Goal: Task Accomplishment & Management: Manage account settings

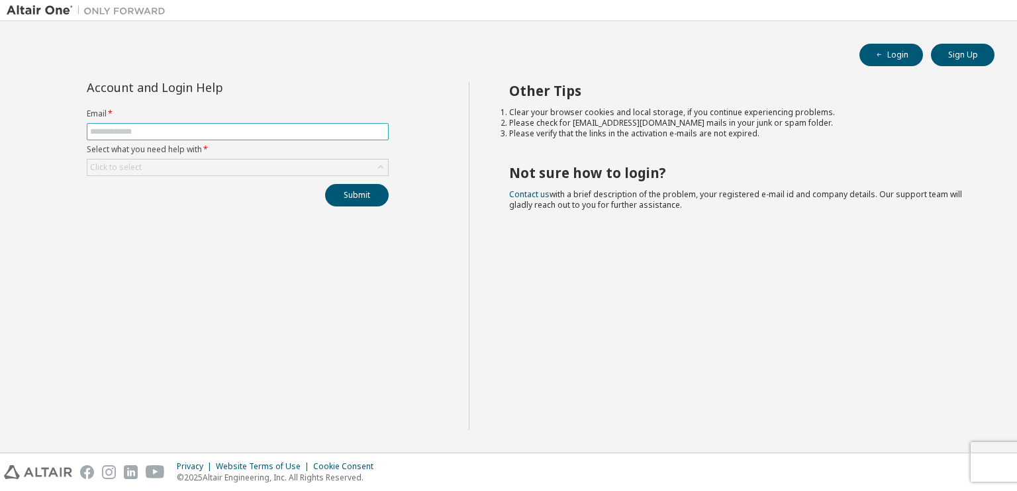
click at [146, 129] on input "text" at bounding box center [237, 132] width 295 height 11
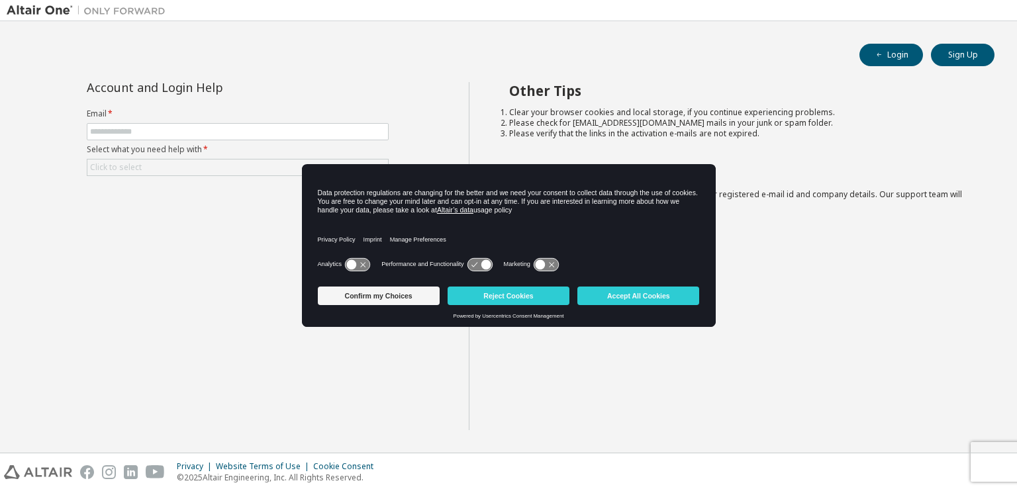
click at [89, 229] on div "Account and Login Help Email * Select what you need help with * Click to select…" at bounding box center [238, 256] width 462 height 348
click at [635, 303] on button "Accept All Cookies" at bounding box center [639, 296] width 122 height 19
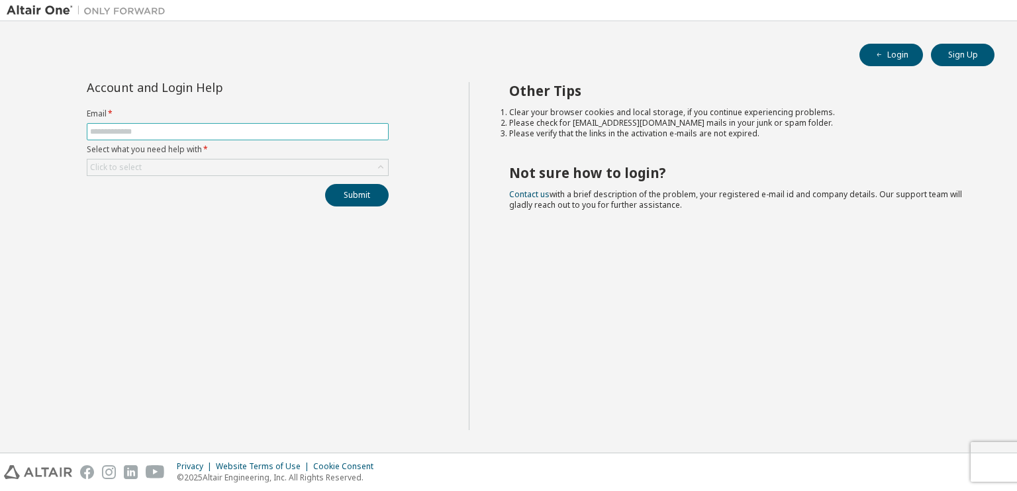
click at [236, 132] on input "text" at bounding box center [237, 132] width 295 height 11
click at [292, 169] on div "Click to select" at bounding box center [237, 168] width 301 height 16
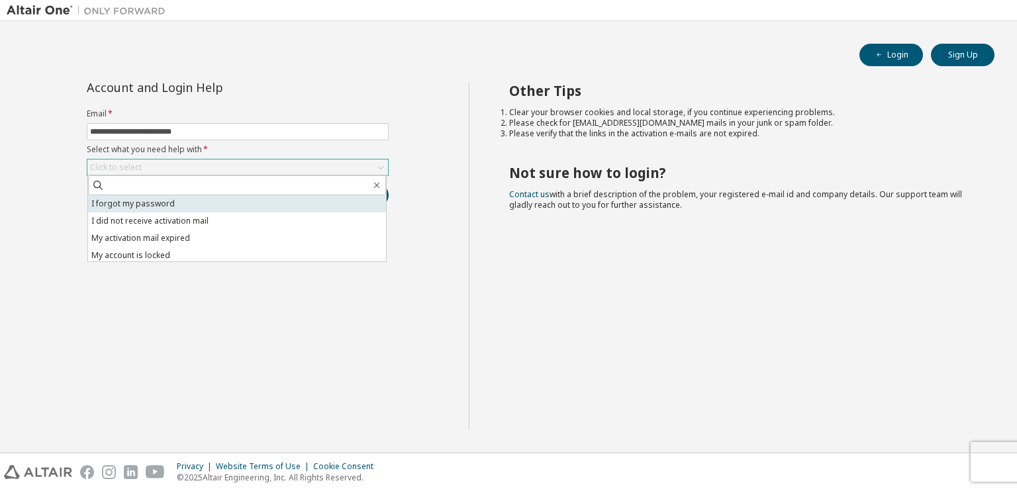
click at [239, 202] on li "I forgot my password" at bounding box center [237, 203] width 298 height 17
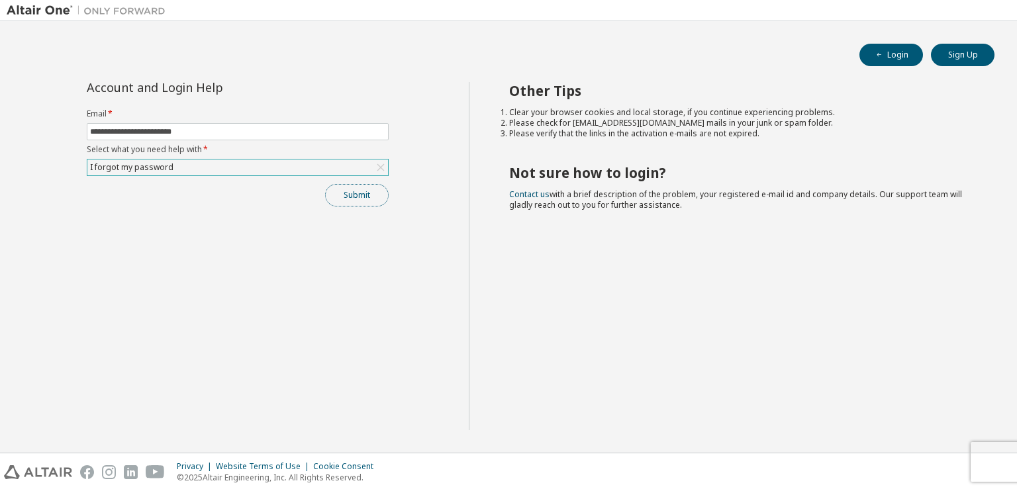
click at [371, 200] on button "Submit" at bounding box center [357, 195] width 64 height 23
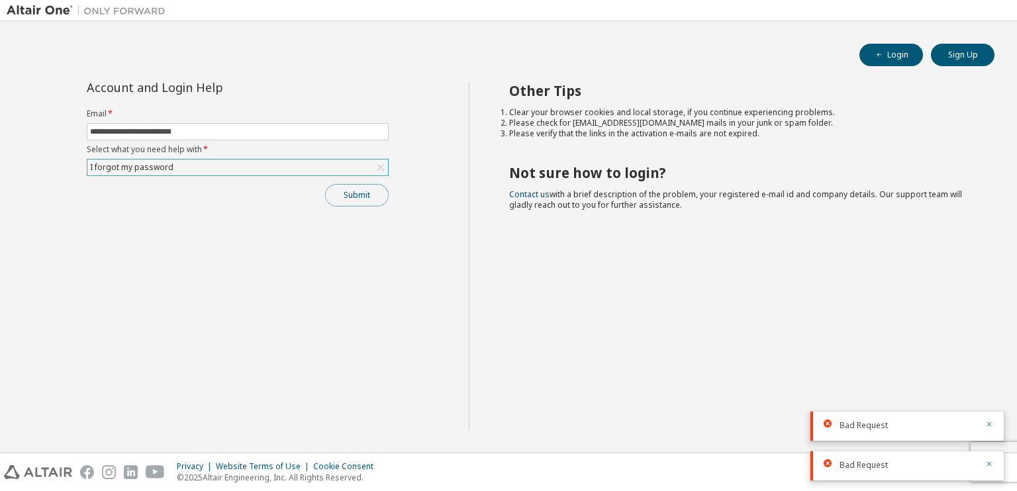
click at [371, 200] on button "Submit" at bounding box center [357, 195] width 64 height 23
drag, startPoint x: 792, startPoint y: 370, endPoint x: 304, endPoint y: 129, distance: 544.5
click at [304, 129] on div "**********" at bounding box center [509, 264] width 1004 height 364
click at [256, 168] on div "I forgot my password" at bounding box center [237, 168] width 301 height 16
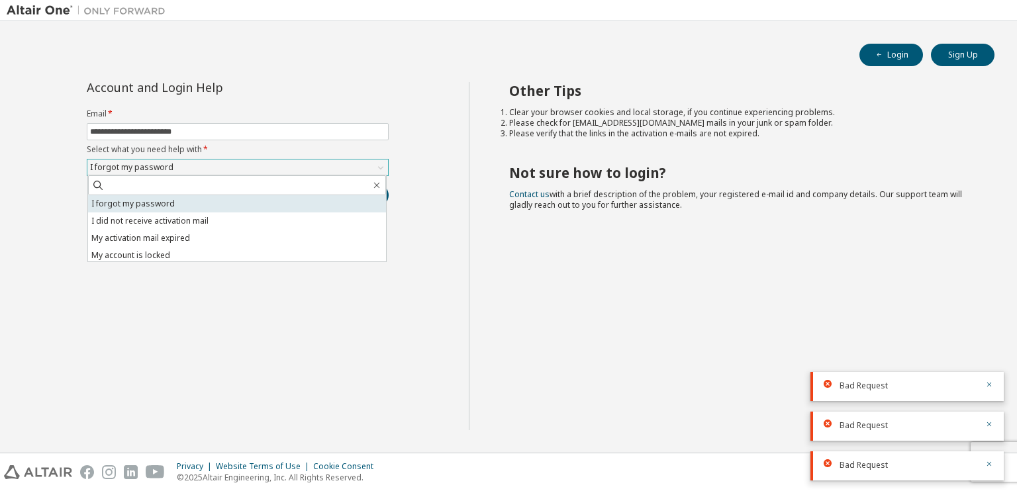
click at [154, 206] on li "I forgot my password" at bounding box center [237, 203] width 298 height 17
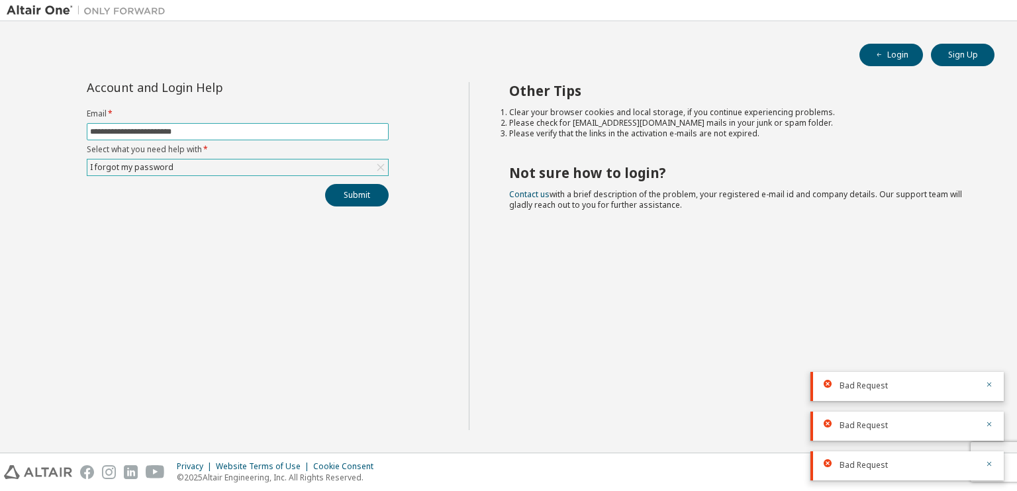
click at [157, 136] on input "**********" at bounding box center [237, 132] width 295 height 11
type input "**********"
click at [372, 194] on button "Submit" at bounding box center [357, 195] width 64 height 23
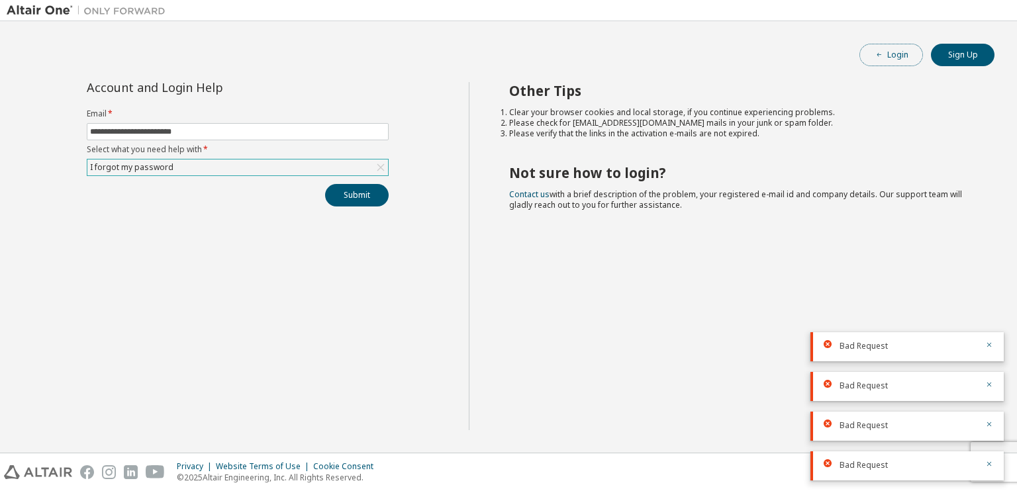
click at [889, 45] on button "Login" at bounding box center [892, 55] width 64 height 23
